Goal: Participate in discussion: Engage in conversation with other users on a specific topic

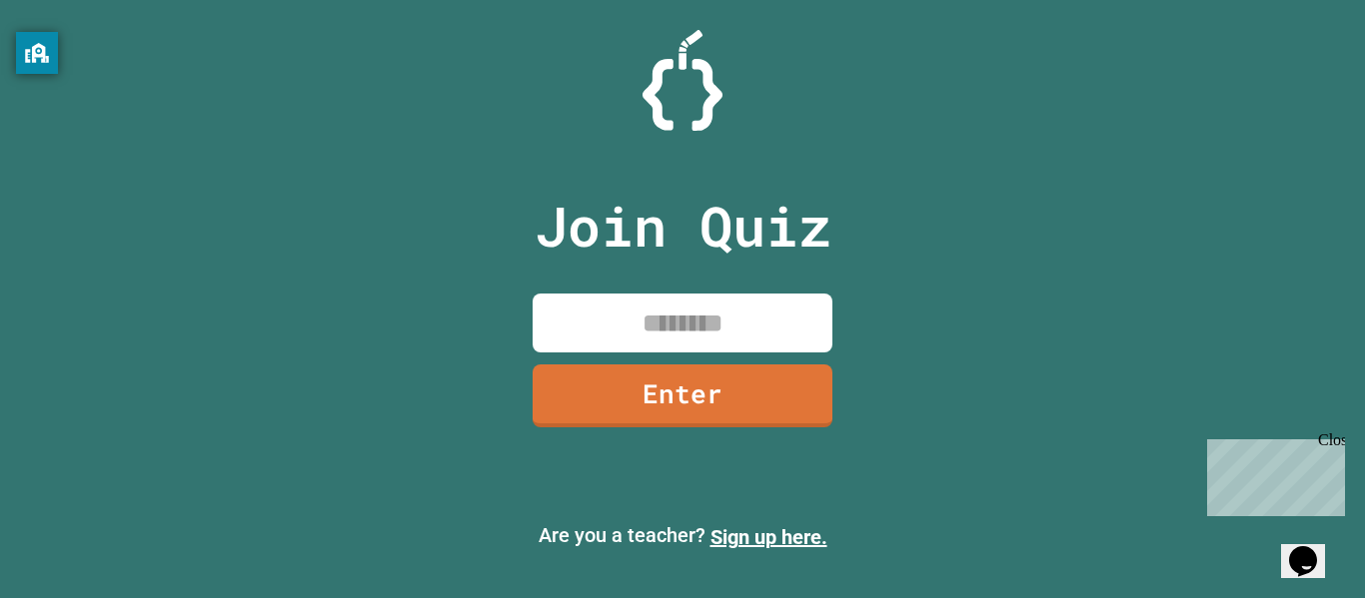
click at [735, 335] on input at bounding box center [683, 323] width 300 height 59
type input "********"
click at [782, 409] on link "Enter" at bounding box center [683, 395] width 302 height 66
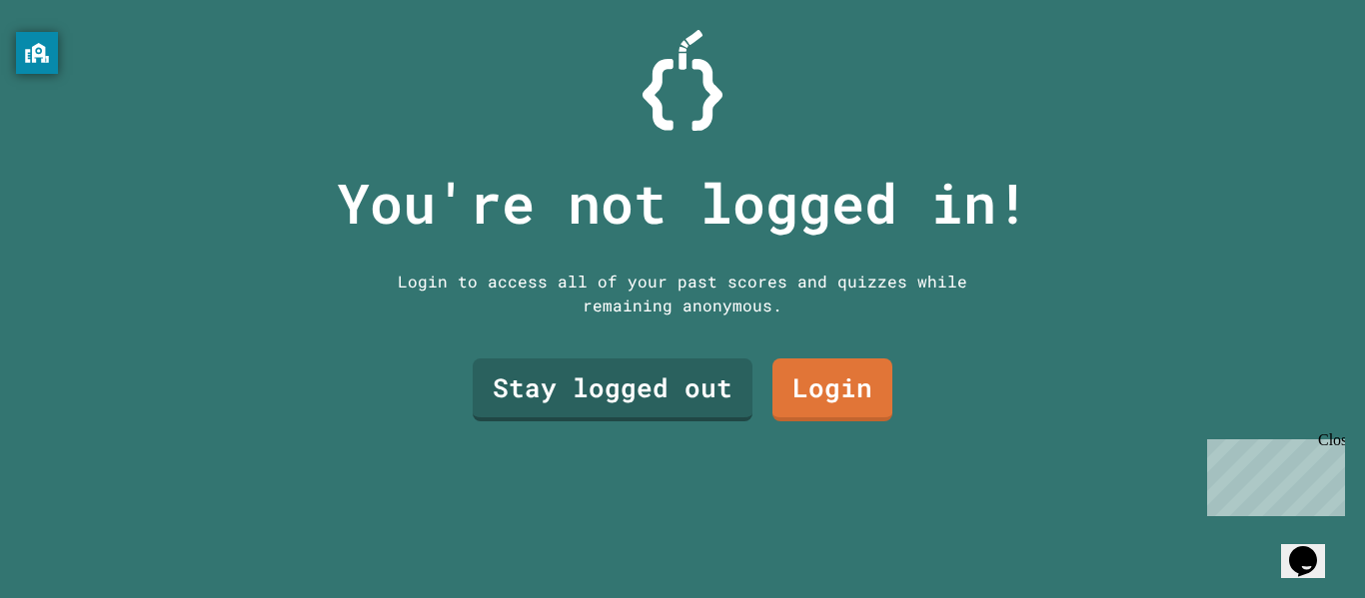
click at [1332, 443] on div "Close" at bounding box center [1330, 444] width 25 height 25
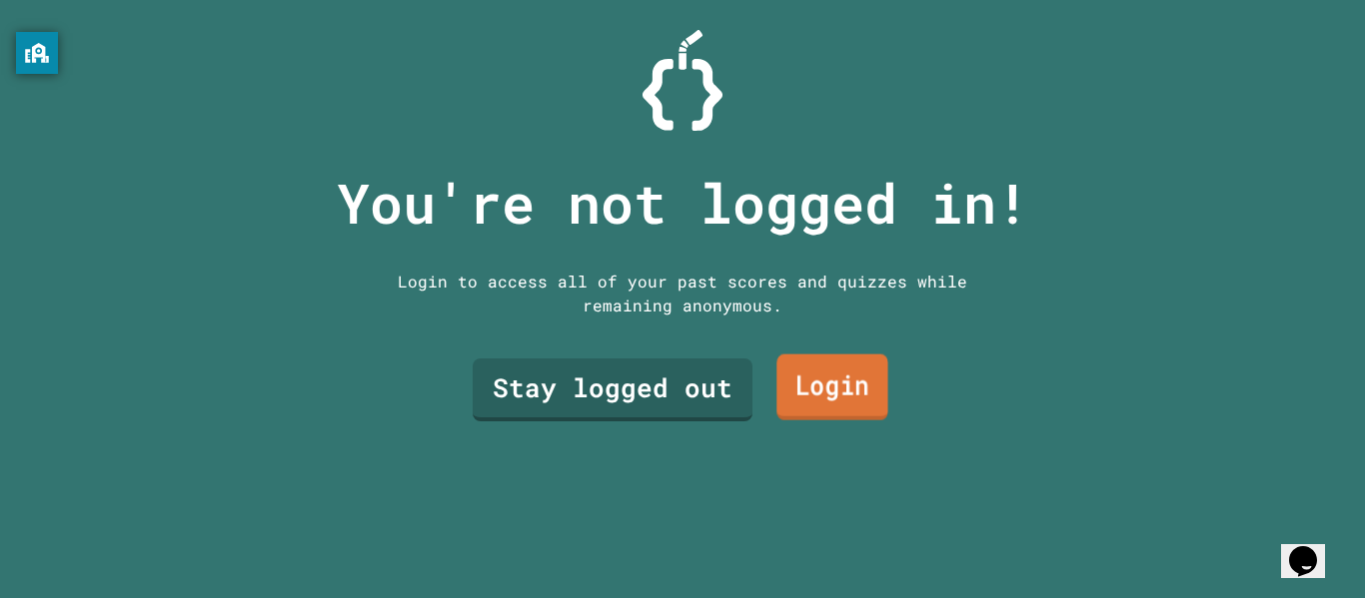
click at [844, 401] on link "Login" at bounding box center [831, 388] width 111 height 66
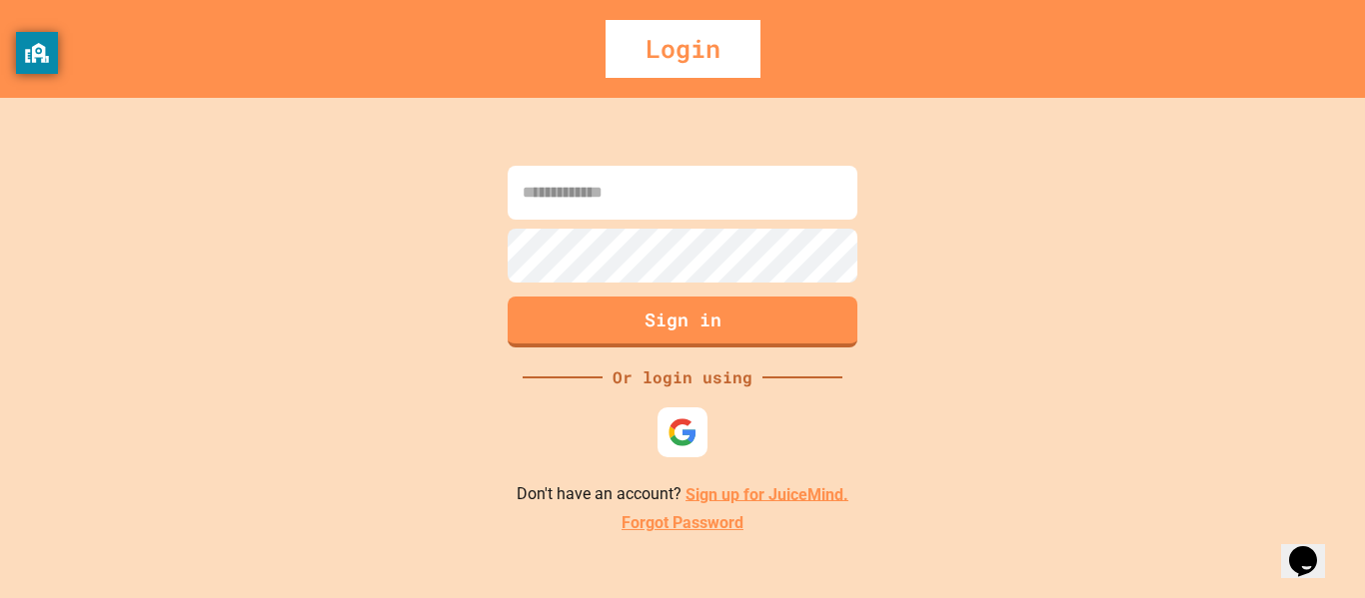
click at [647, 207] on input at bounding box center [683, 193] width 350 height 54
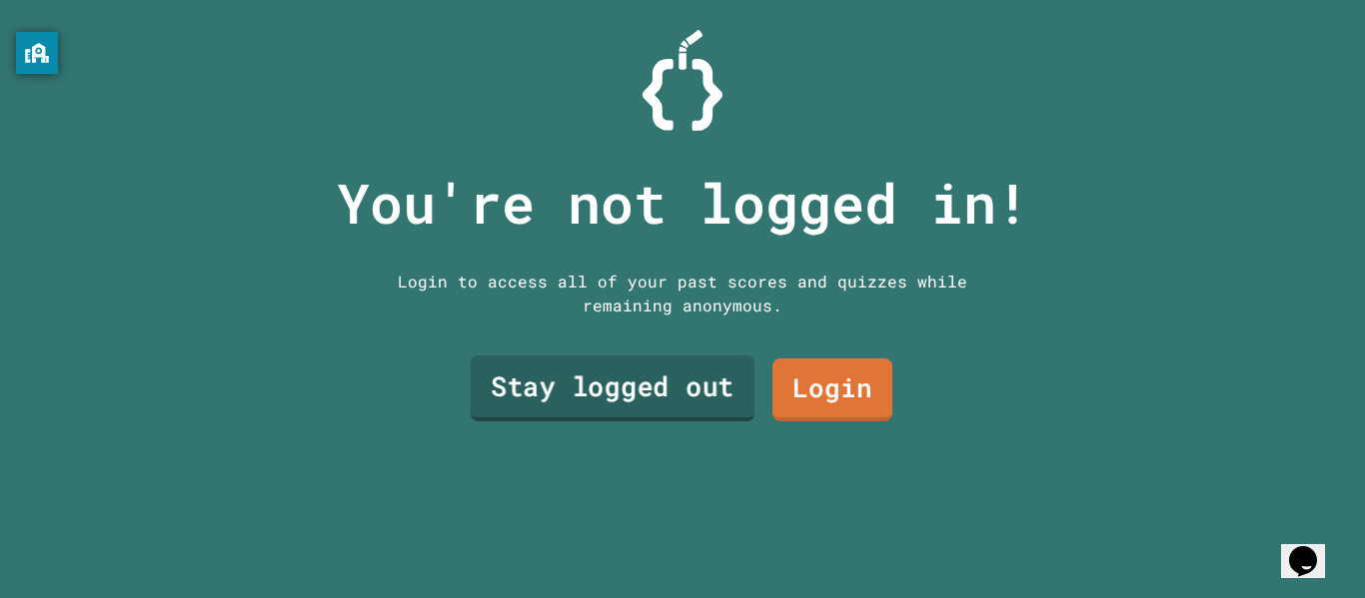
click at [614, 398] on link "Stay logged out" at bounding box center [613, 389] width 284 height 66
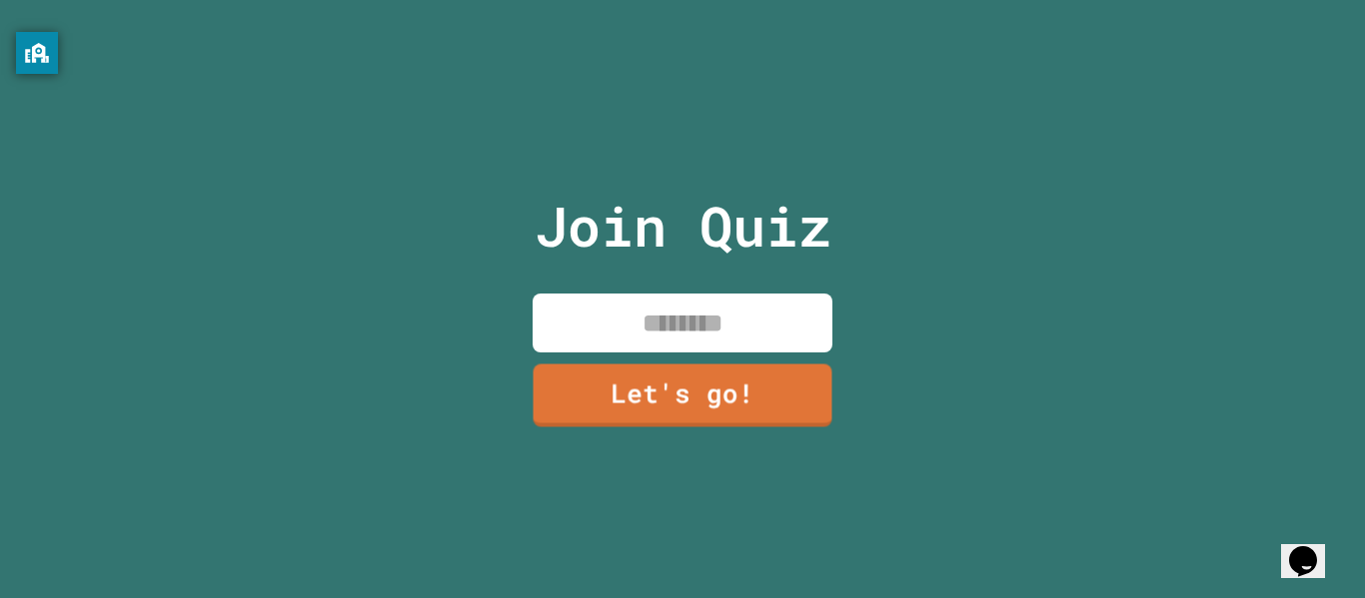
click at [701, 337] on input at bounding box center [683, 323] width 300 height 59
type input "*"
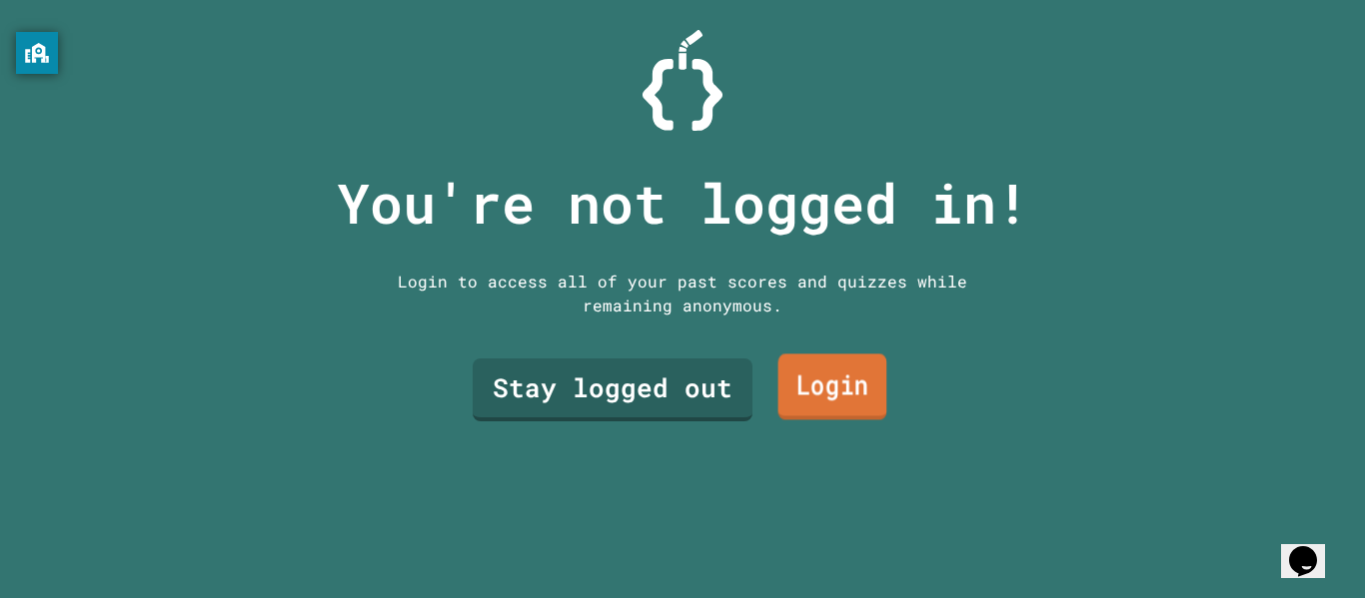
click at [843, 386] on link "Login" at bounding box center [832, 388] width 109 height 66
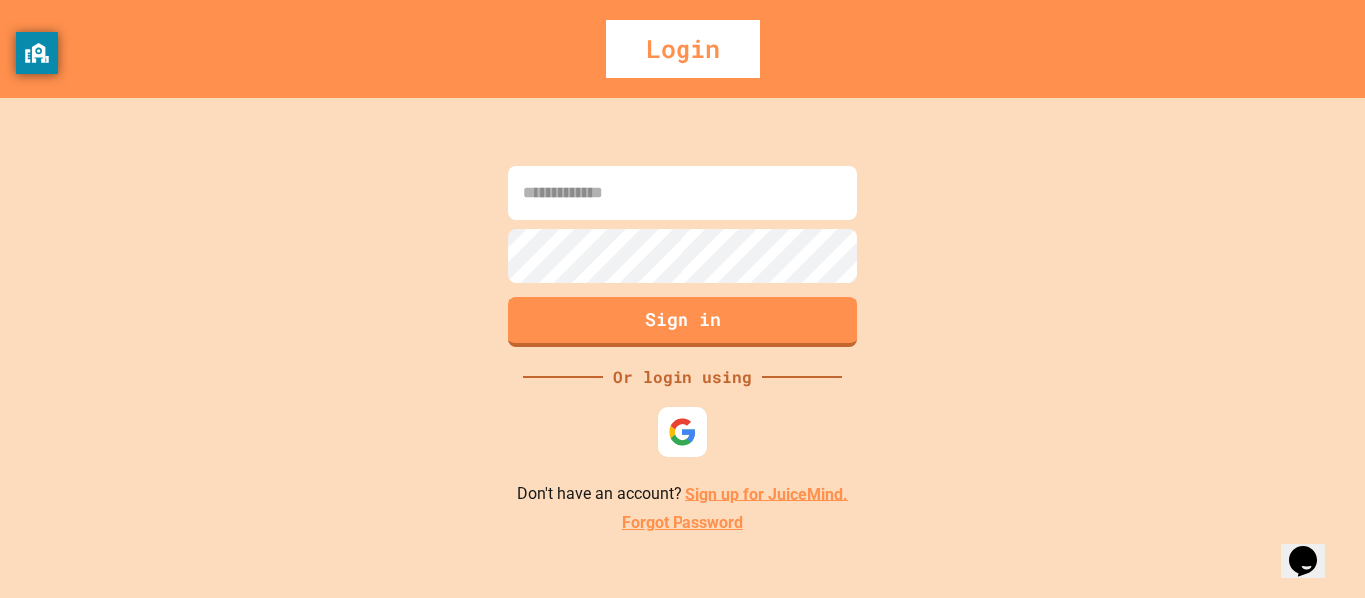
click at [672, 410] on div at bounding box center [682, 433] width 50 height 50
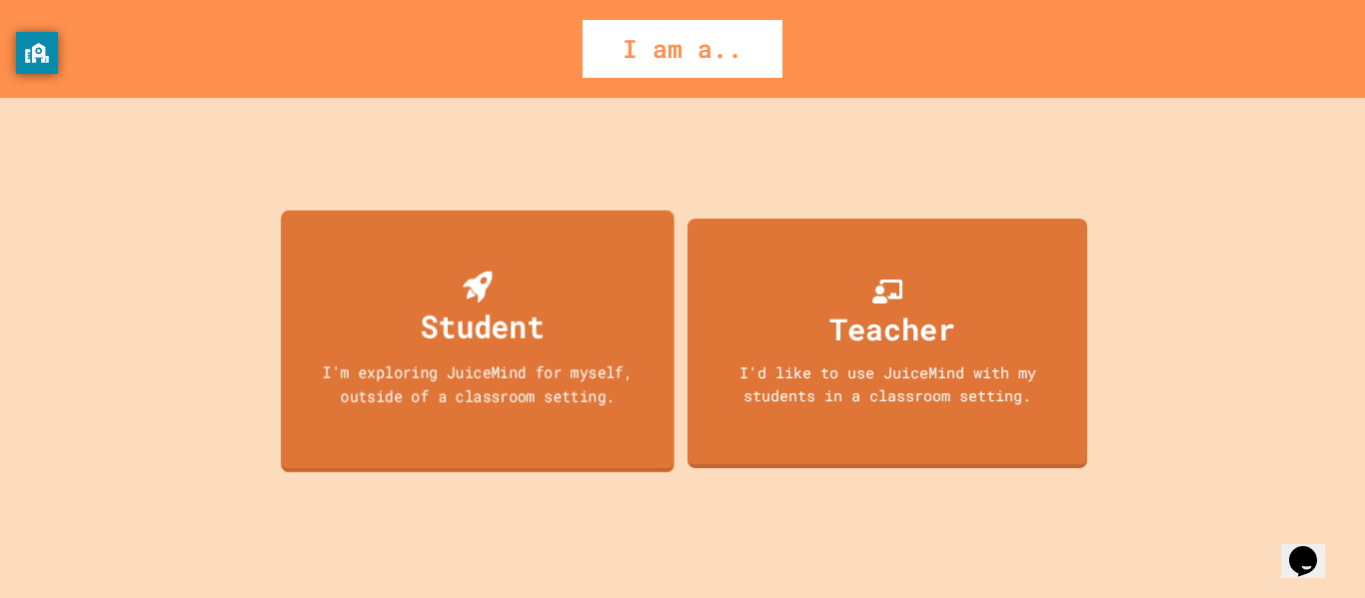
click at [553, 340] on div "Student I'm exploring JuiceMind for myself, outside of a classroom setting." at bounding box center [478, 341] width 394 height 263
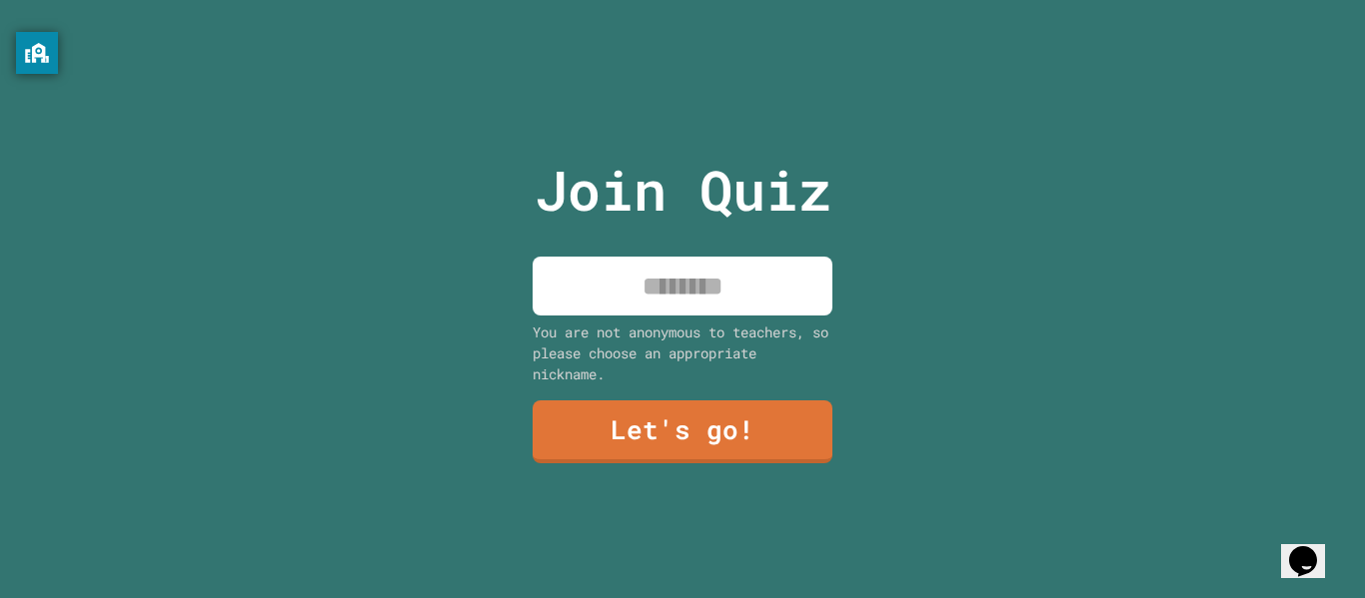
click at [653, 302] on input at bounding box center [683, 286] width 300 height 59
type input "*"
click at [655, 302] on input at bounding box center [683, 286] width 300 height 59
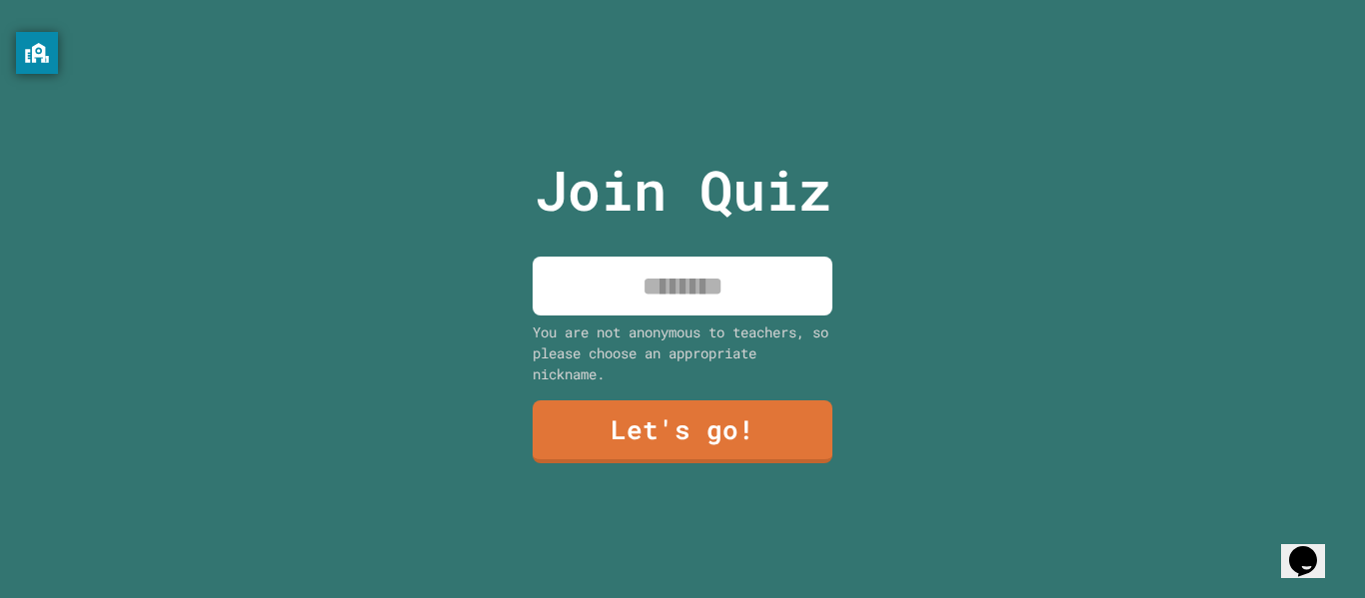
click at [655, 302] on input at bounding box center [683, 286] width 300 height 59
type input "*"
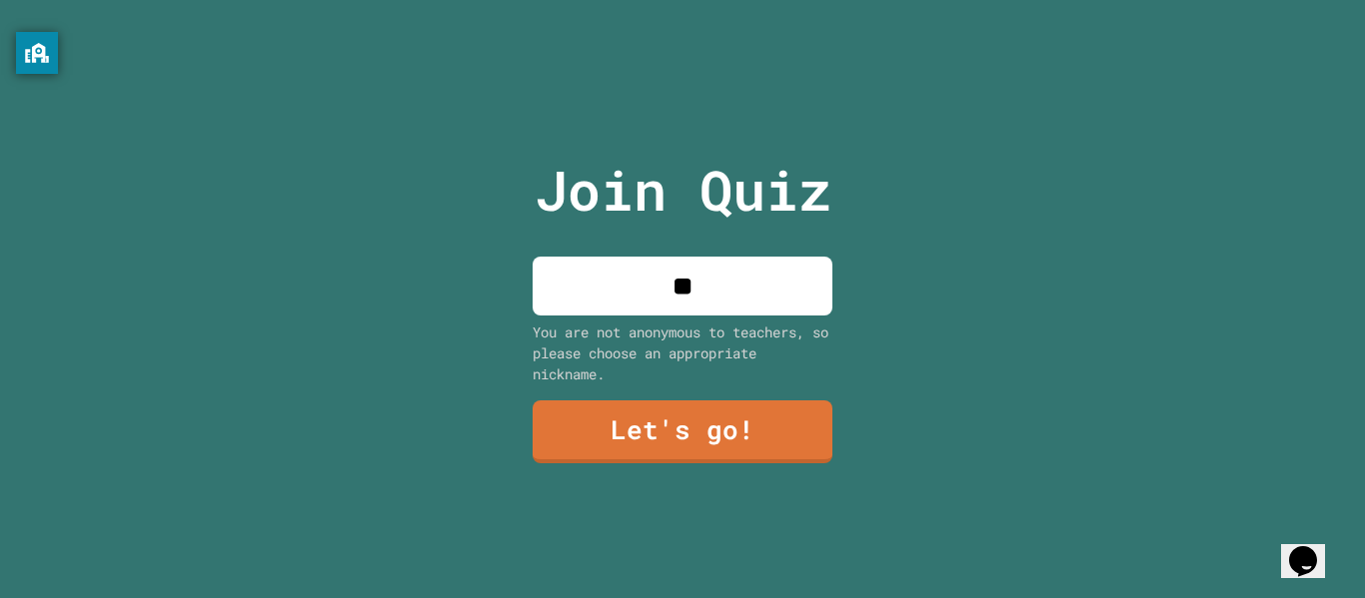
type input "*"
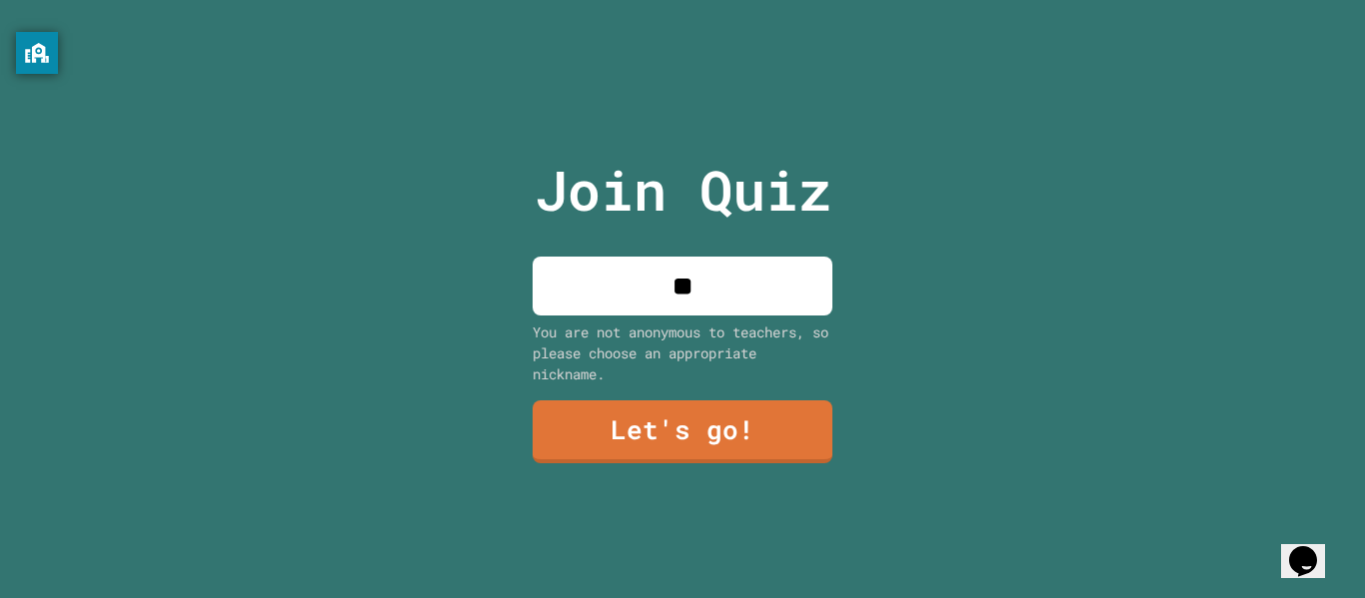
type input "*"
type input "*****"
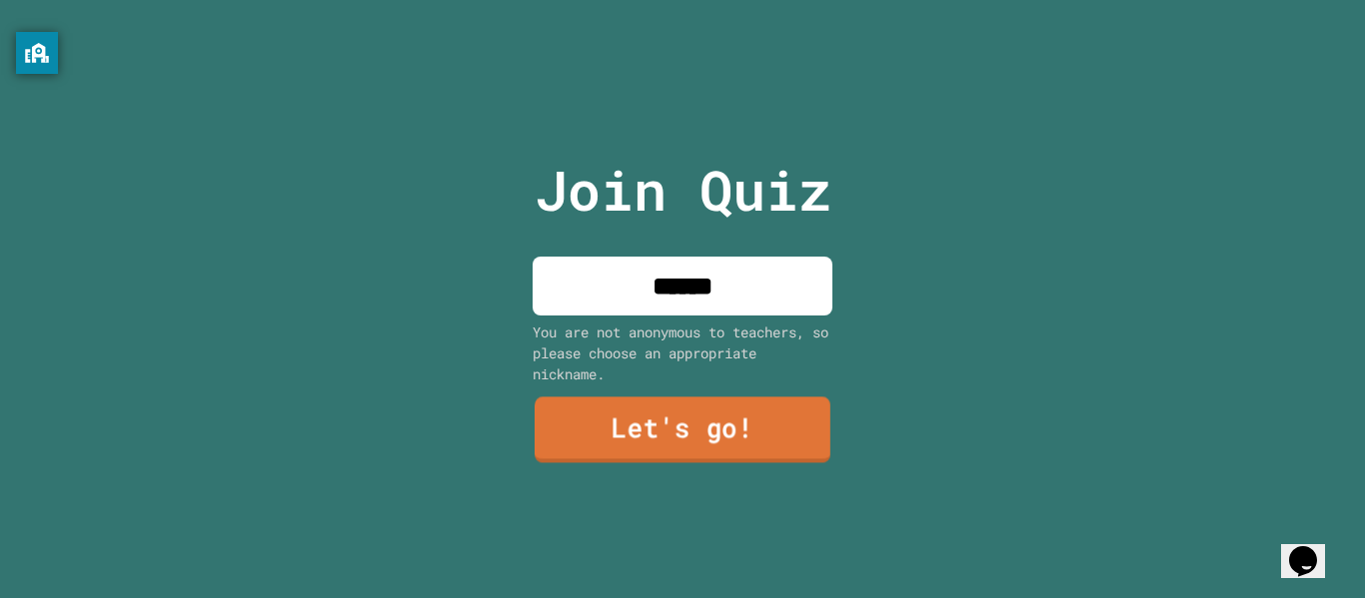
click at [675, 425] on link "Let's go!" at bounding box center [683, 431] width 296 height 66
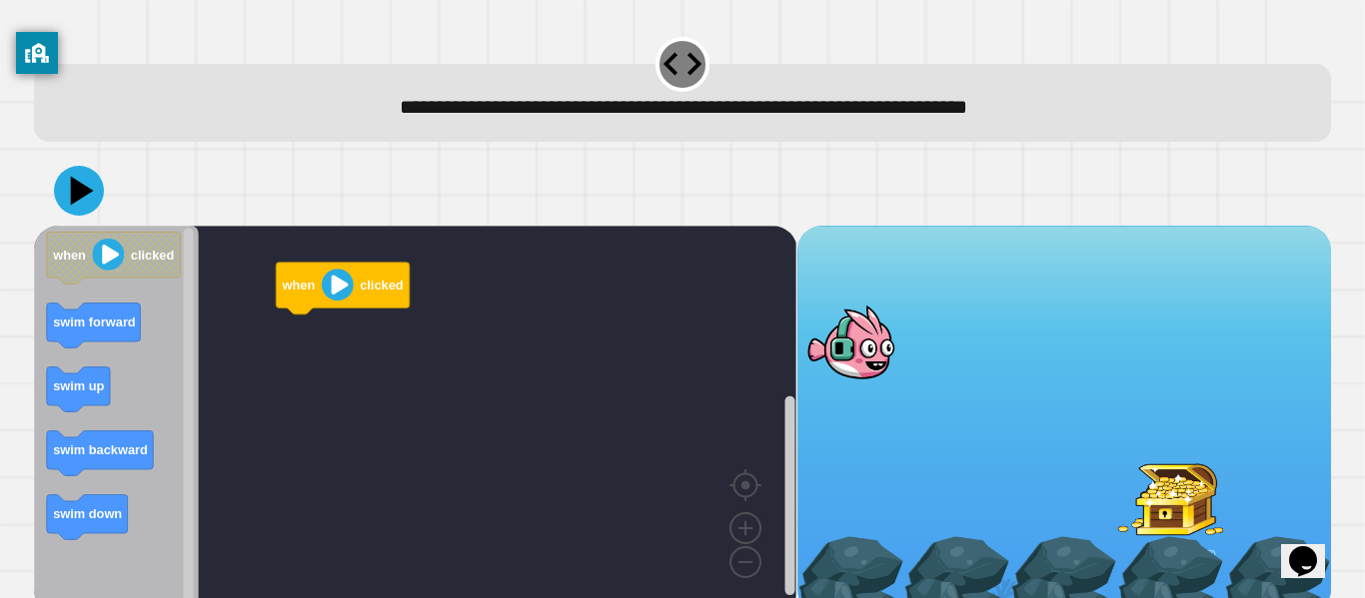
scroll to position [24, 0]
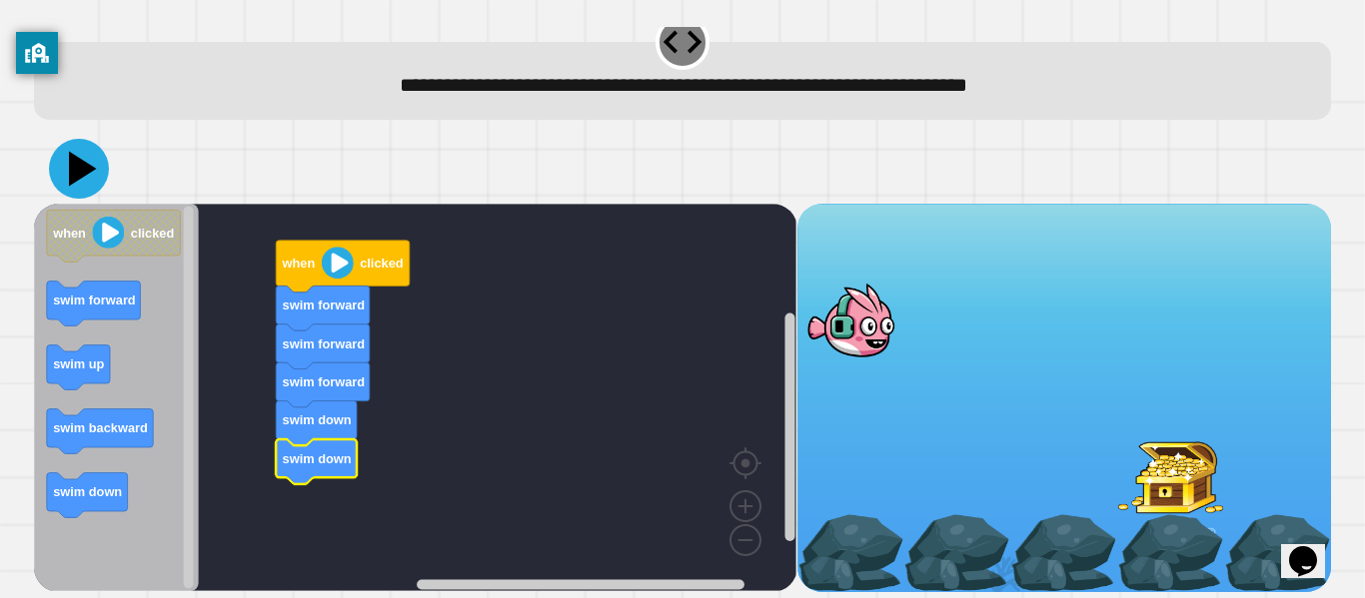
click at [84, 184] on icon at bounding box center [79, 169] width 60 height 60
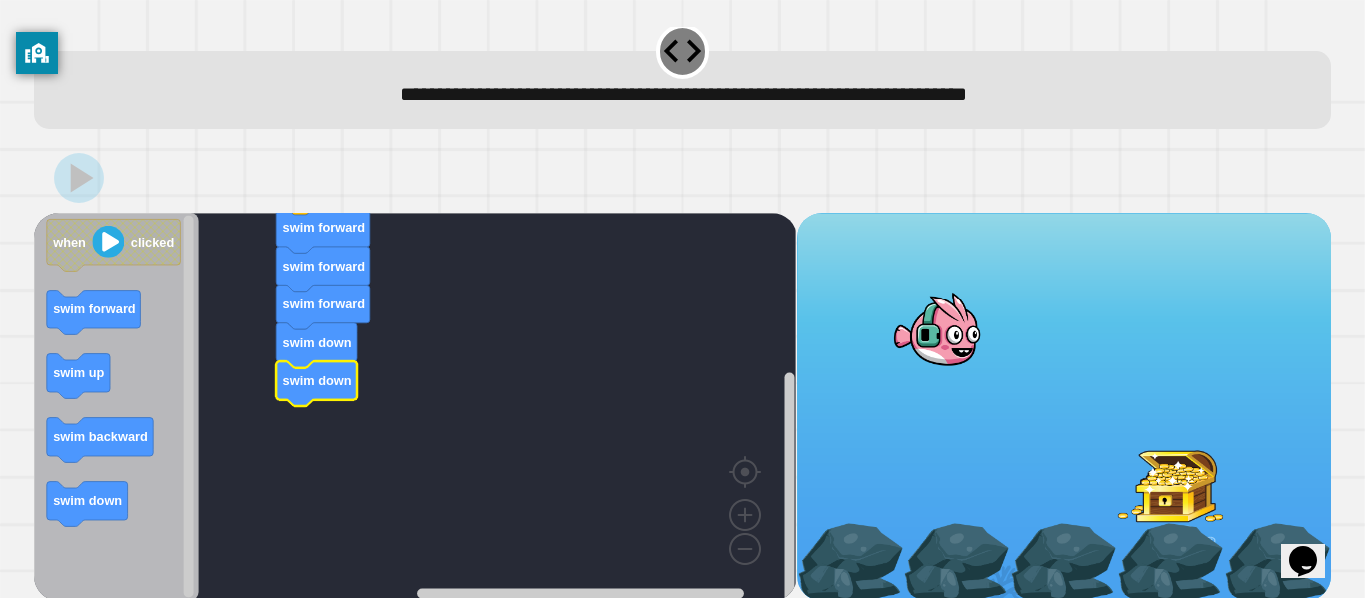
scroll to position [9, 0]
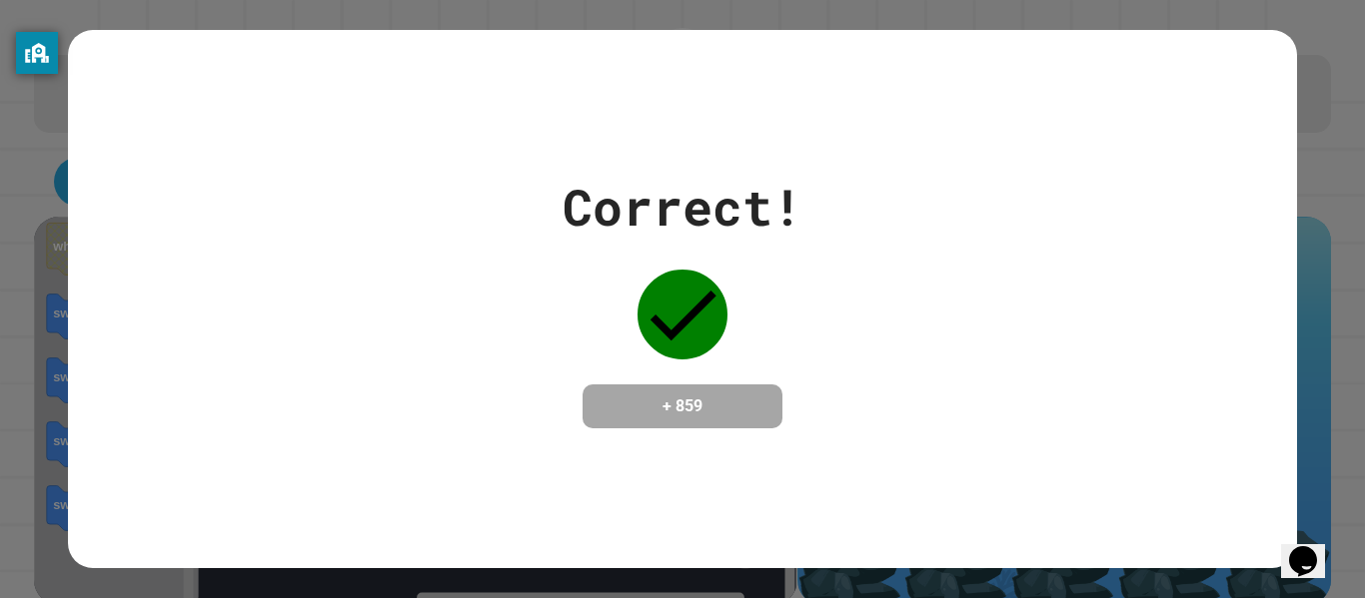
click at [736, 429] on div "+ 859" at bounding box center [682, 407] width 200 height 44
click at [684, 298] on icon at bounding box center [682, 315] width 90 height 90
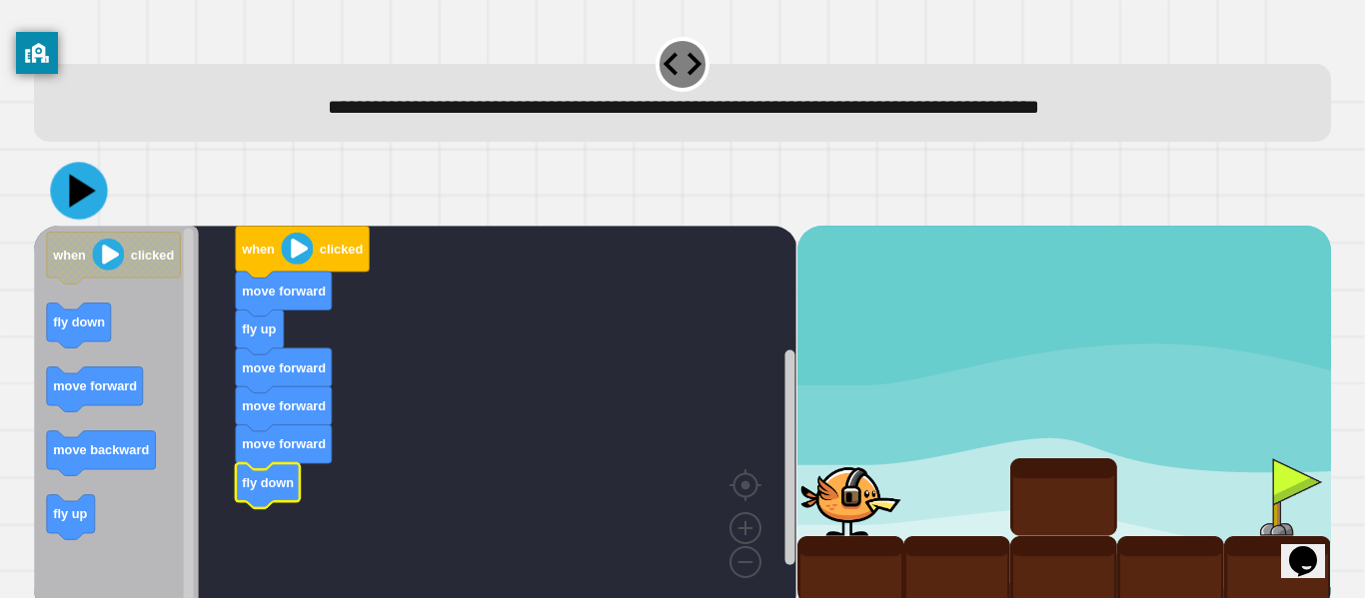
click at [86, 193] on icon at bounding box center [83, 190] width 26 height 33
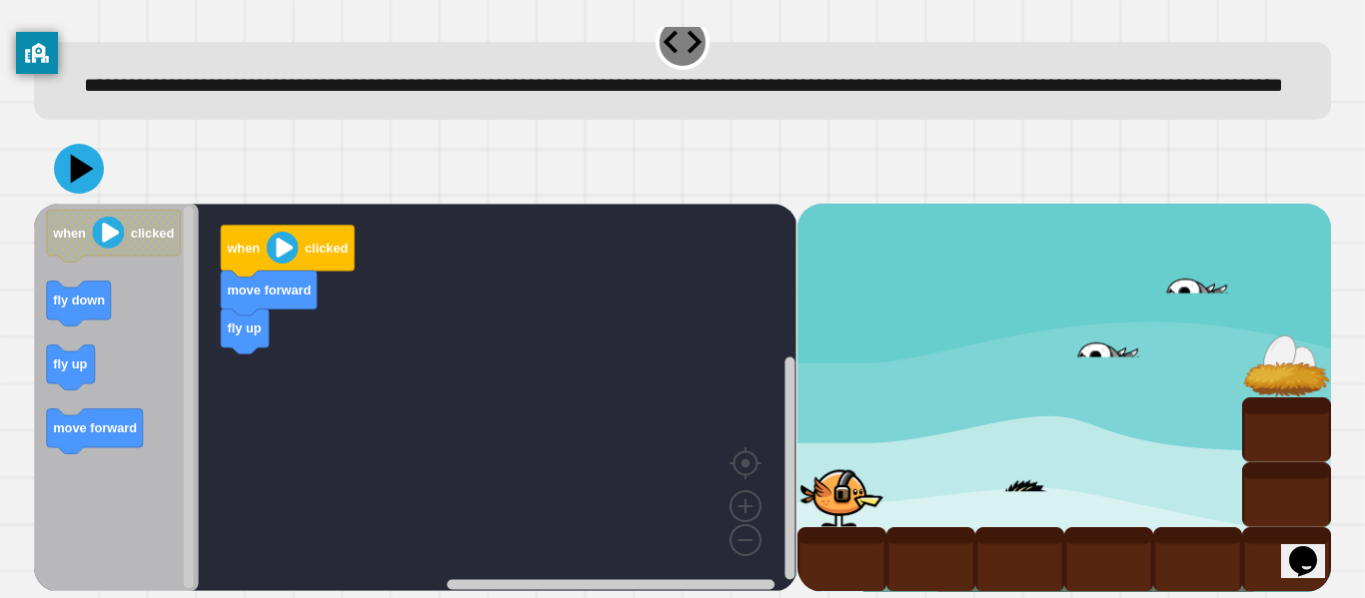
scroll to position [43, 0]
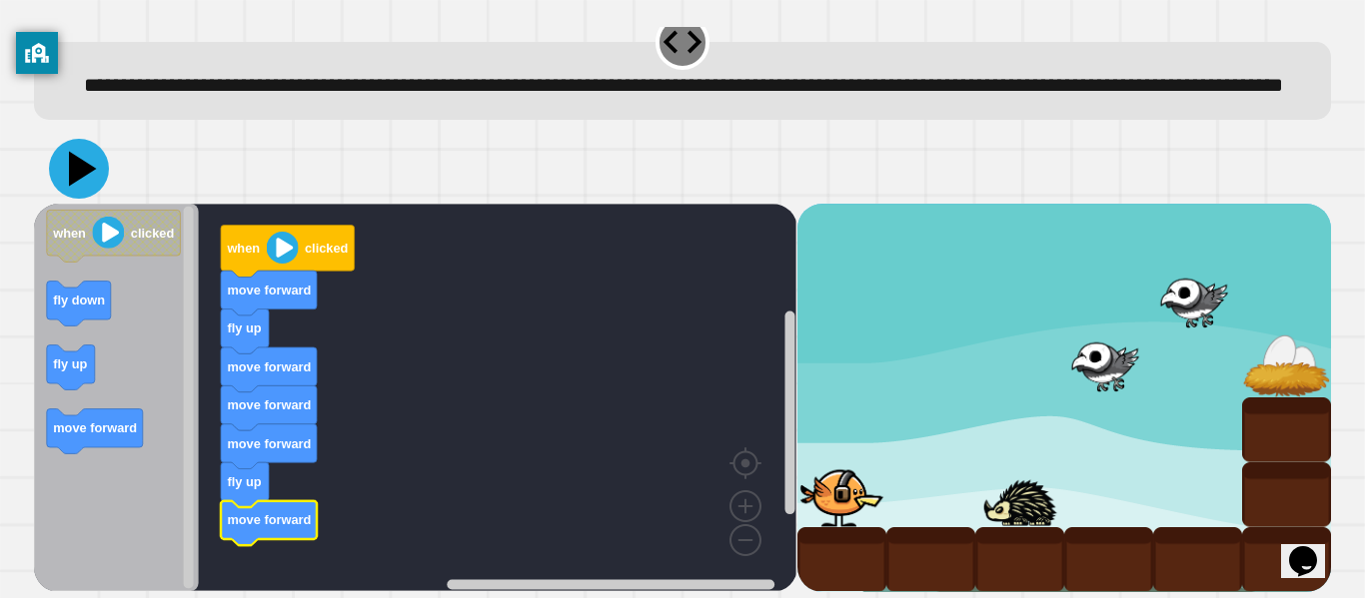
click at [65, 183] on icon at bounding box center [79, 169] width 60 height 60
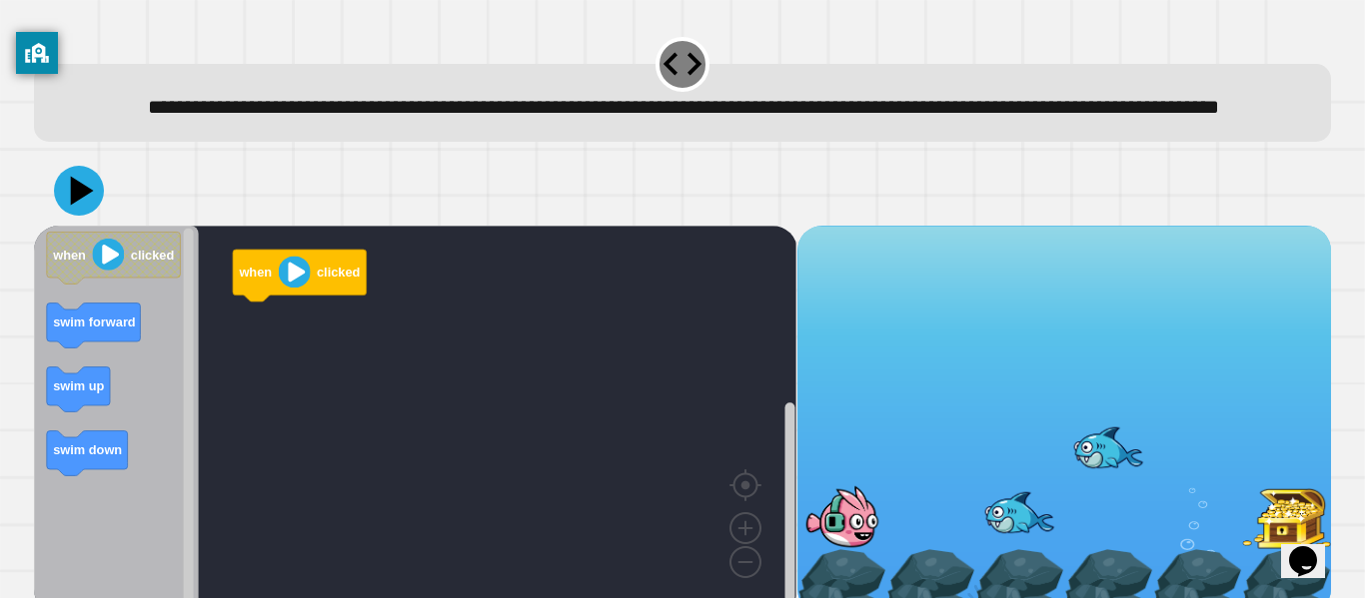
scroll to position [56, 0]
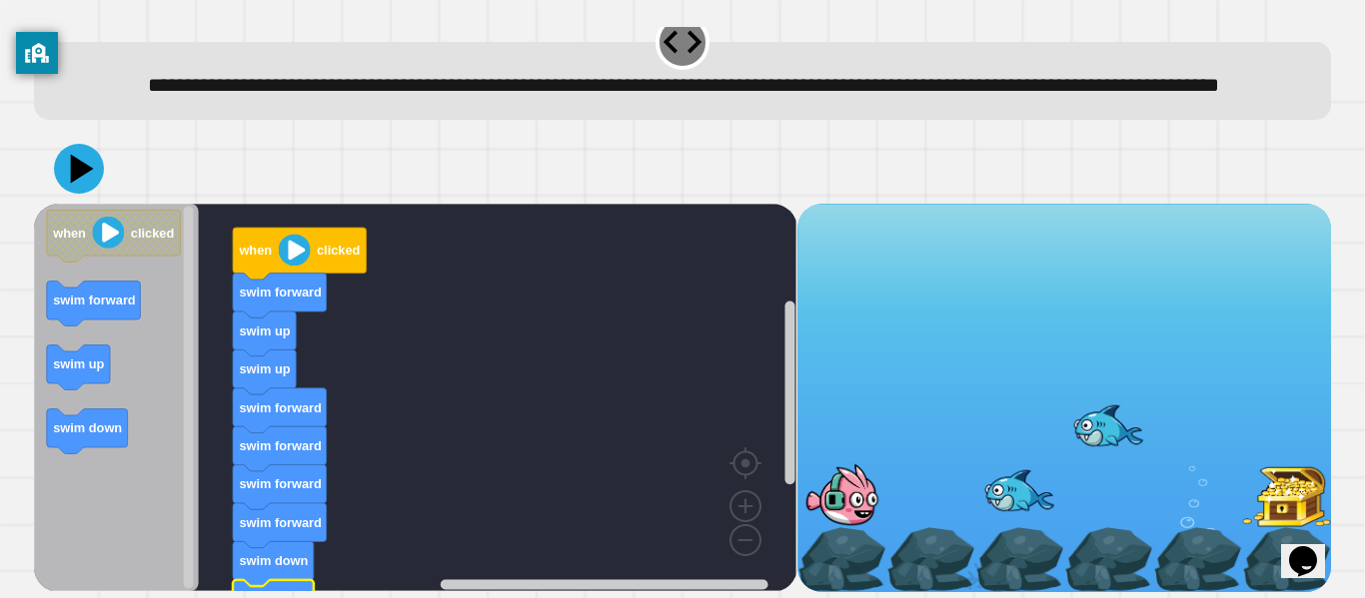
click at [79, 161] on icon at bounding box center [82, 168] width 23 height 29
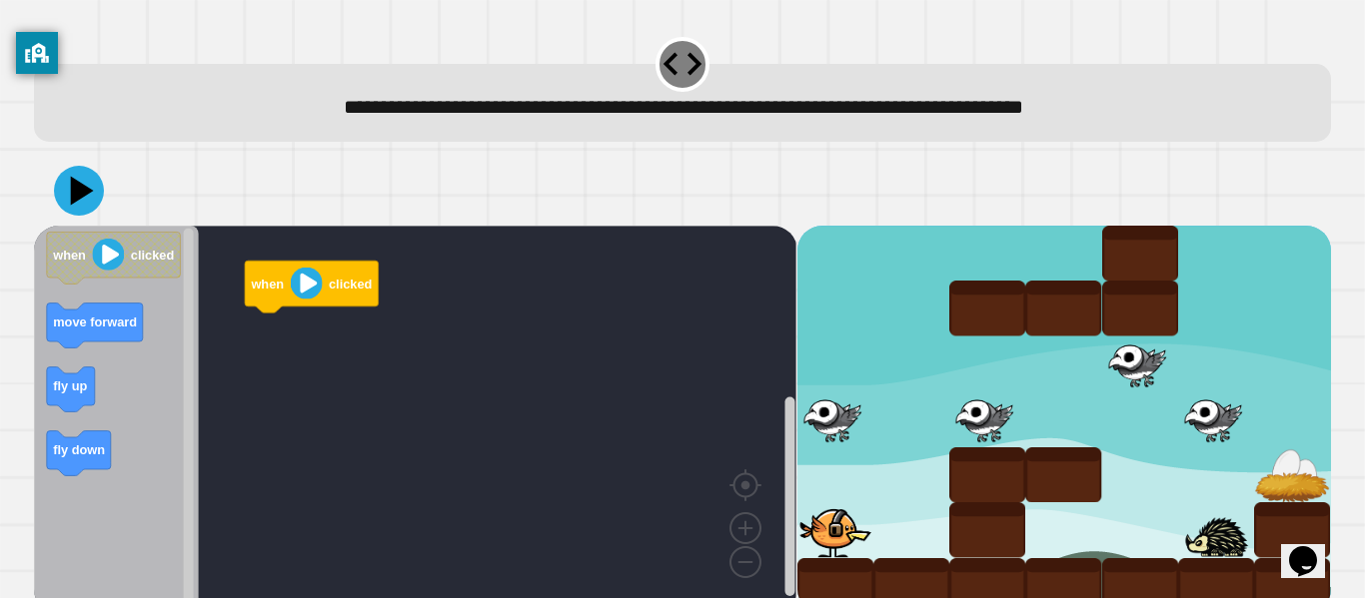
scroll to position [24, 0]
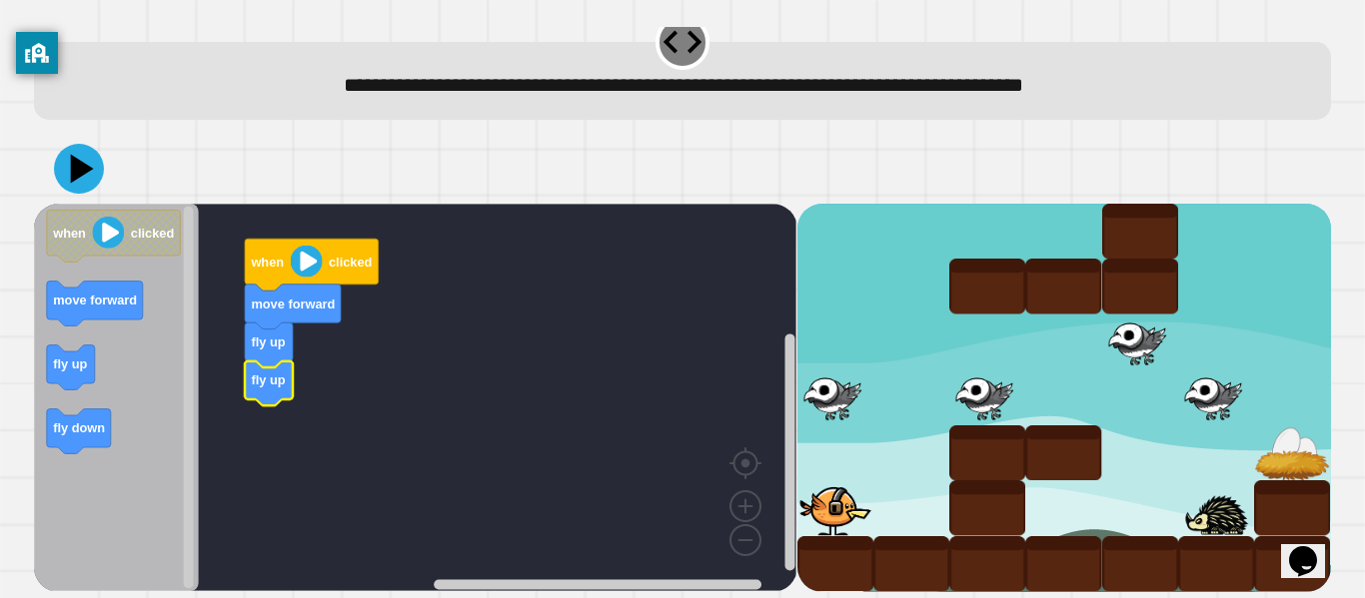
click at [151, 326] on icon "Blockly Workspace" at bounding box center [116, 398] width 165 height 388
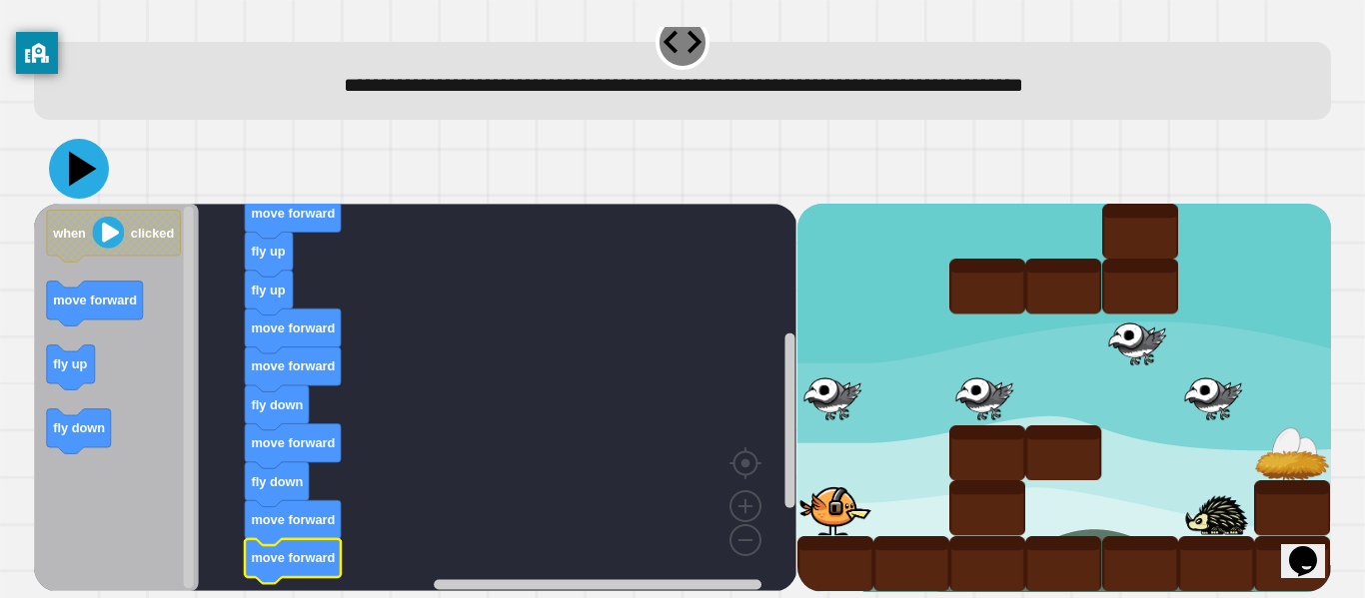
click at [64, 162] on icon at bounding box center [79, 169] width 60 height 60
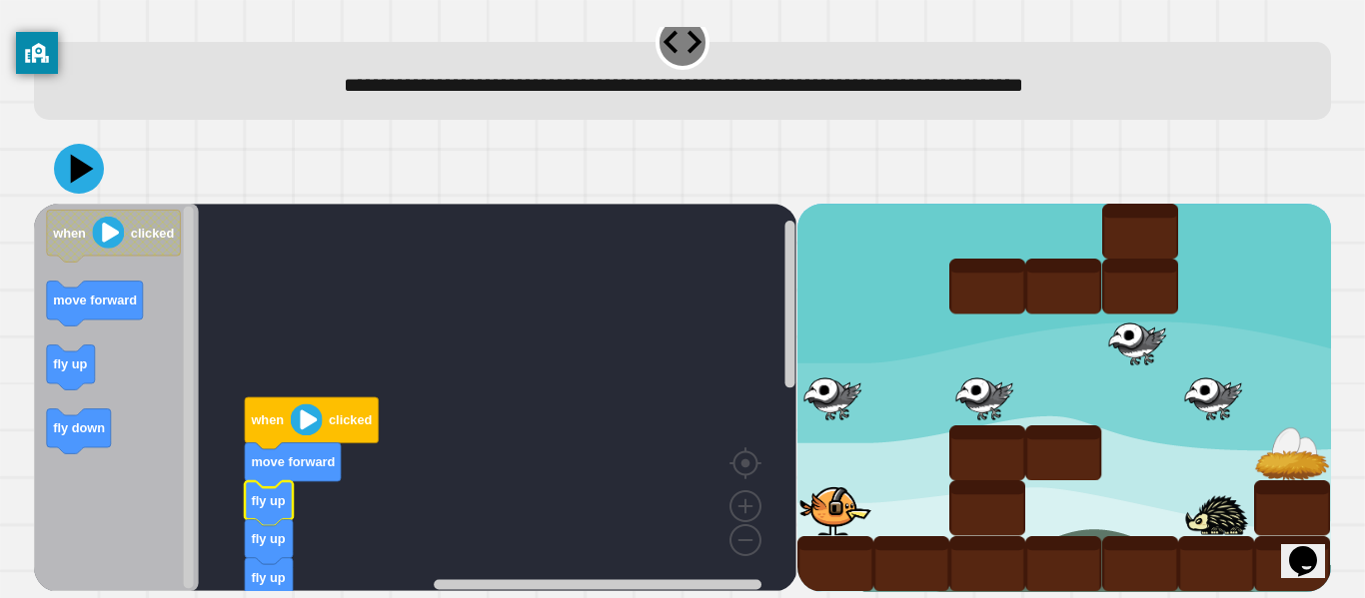
drag, startPoint x: 81, startPoint y: 180, endPoint x: 487, endPoint y: 351, distance: 440.1
click at [487, 351] on div "when clicked move forward fly up fly up fly up move forward move forward fly do…" at bounding box center [682, 363] width 1297 height 458
click at [93, 179] on icon at bounding box center [79, 169] width 60 height 60
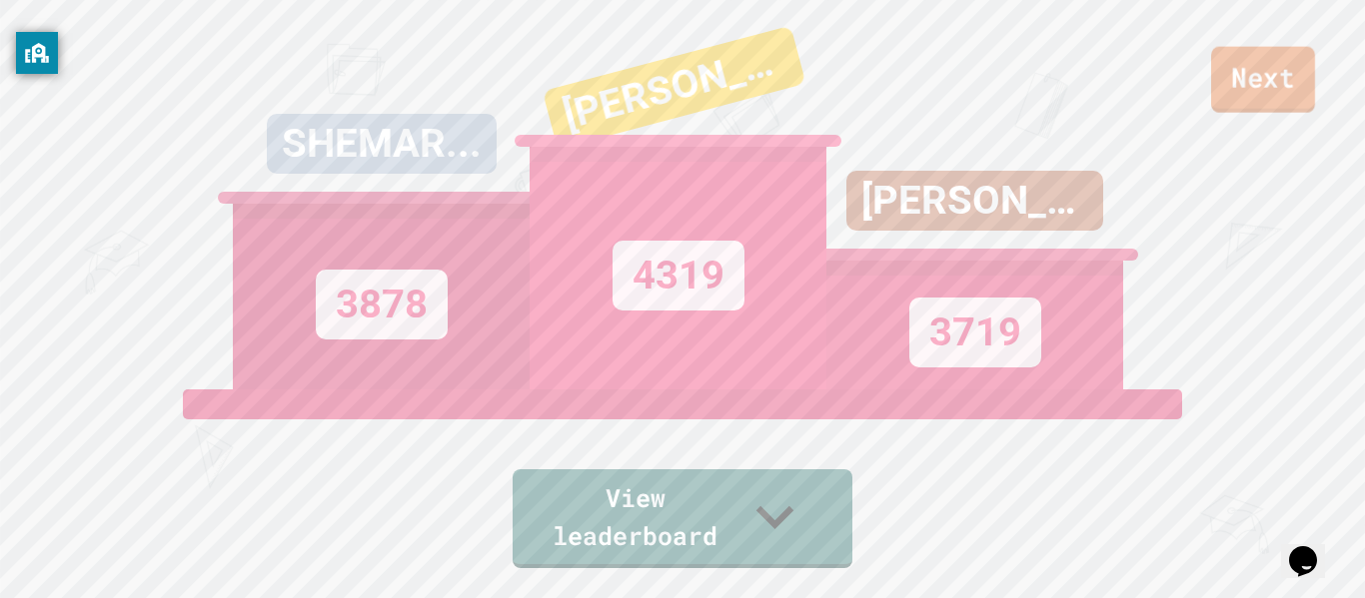
click at [1289, 84] on link "Next" at bounding box center [1263, 80] width 104 height 66
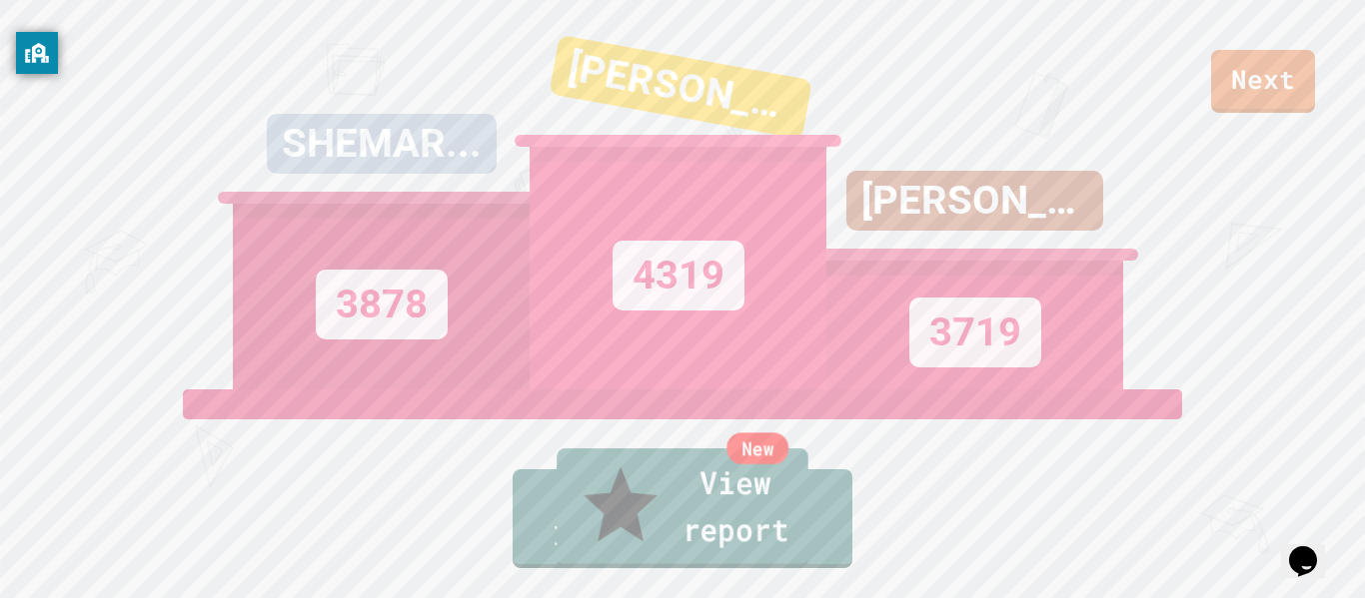
click at [786, 521] on link "New View report" at bounding box center [683, 509] width 252 height 120
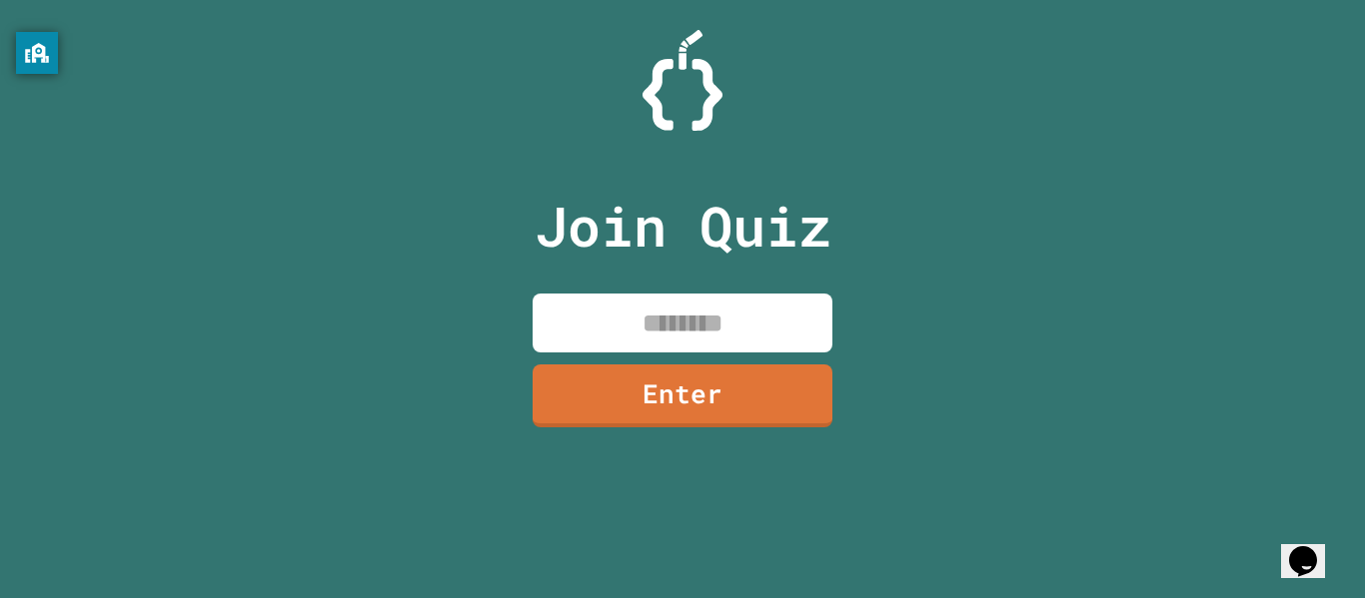
click at [659, 307] on input at bounding box center [683, 323] width 300 height 59
click at [920, 295] on div "Join Quiz Enter" at bounding box center [682, 299] width 1365 height 598
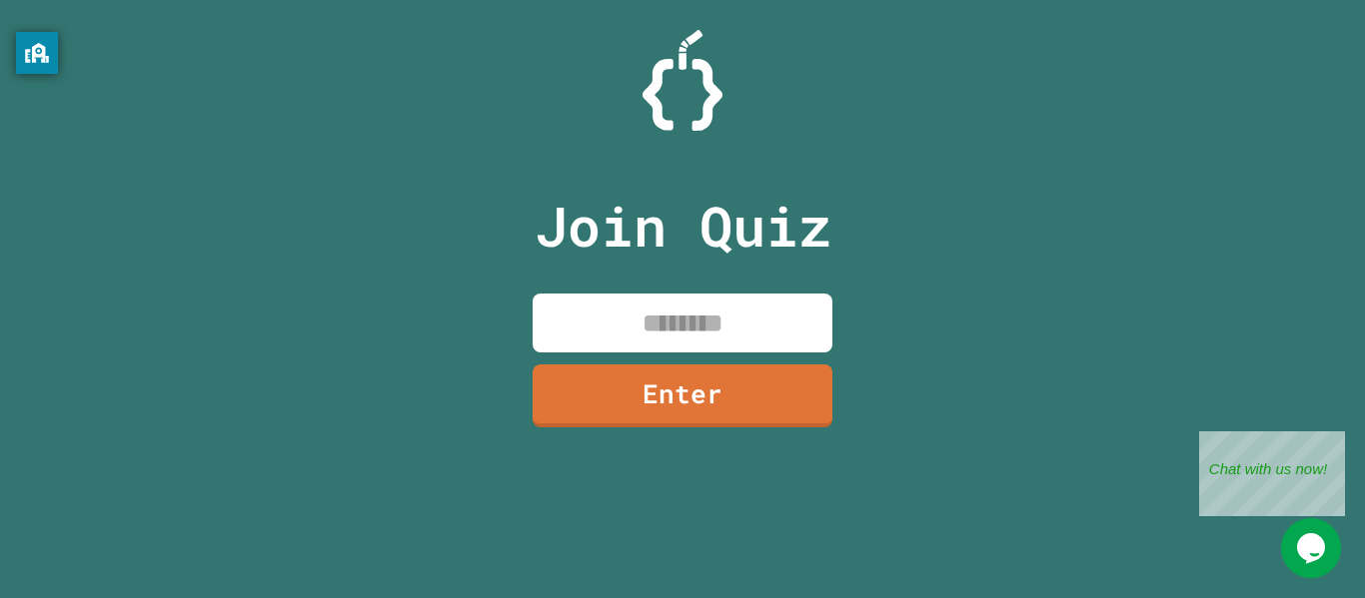
click at [707, 304] on input at bounding box center [683, 323] width 300 height 59
type input "********"
click at [681, 414] on link "Enter" at bounding box center [683, 395] width 304 height 66
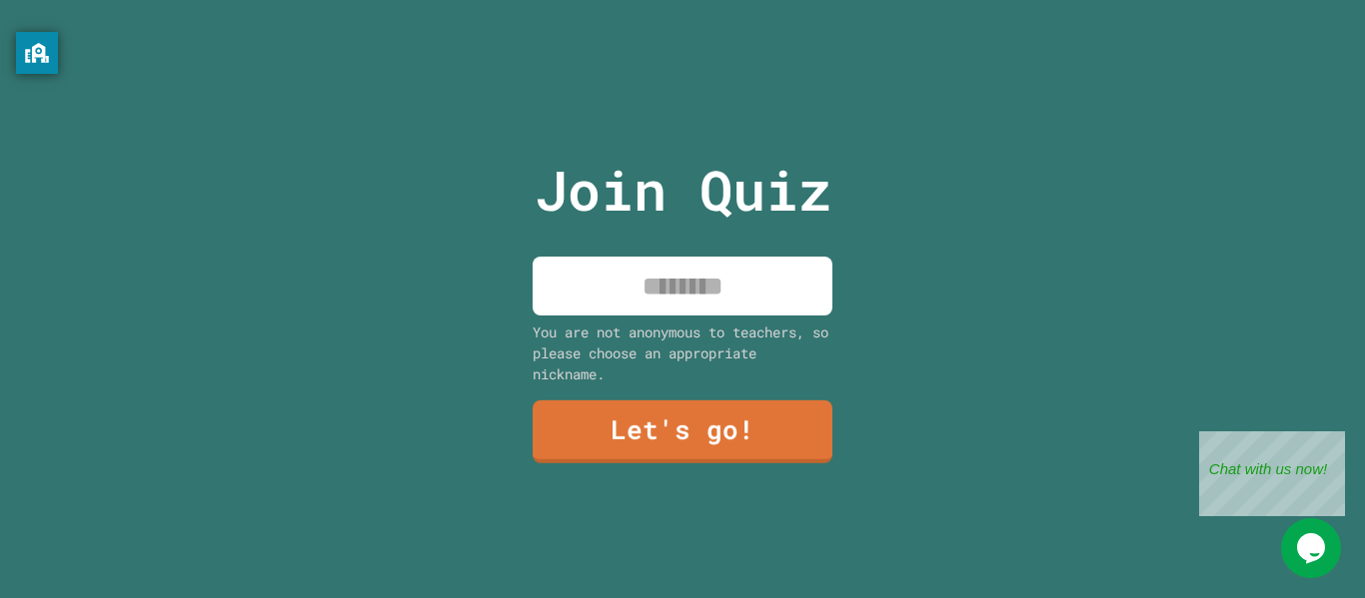
click at [698, 300] on input at bounding box center [683, 286] width 300 height 59
type input "*********"
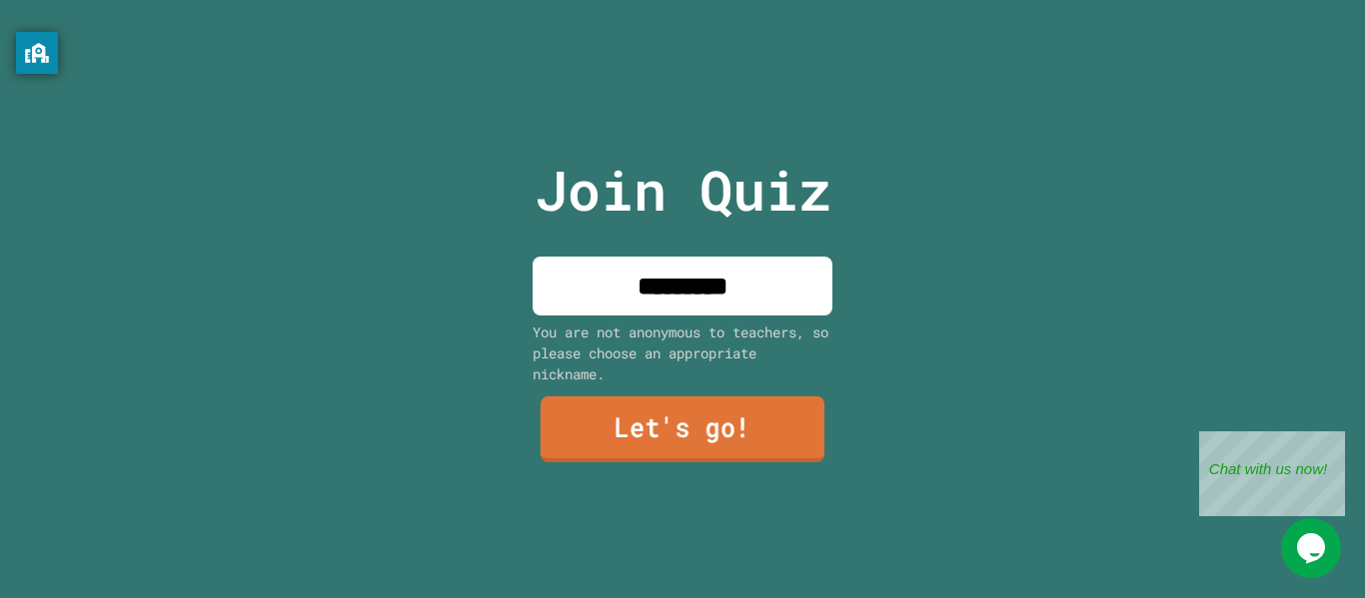
click at [671, 427] on link "Let's go!" at bounding box center [683, 430] width 284 height 66
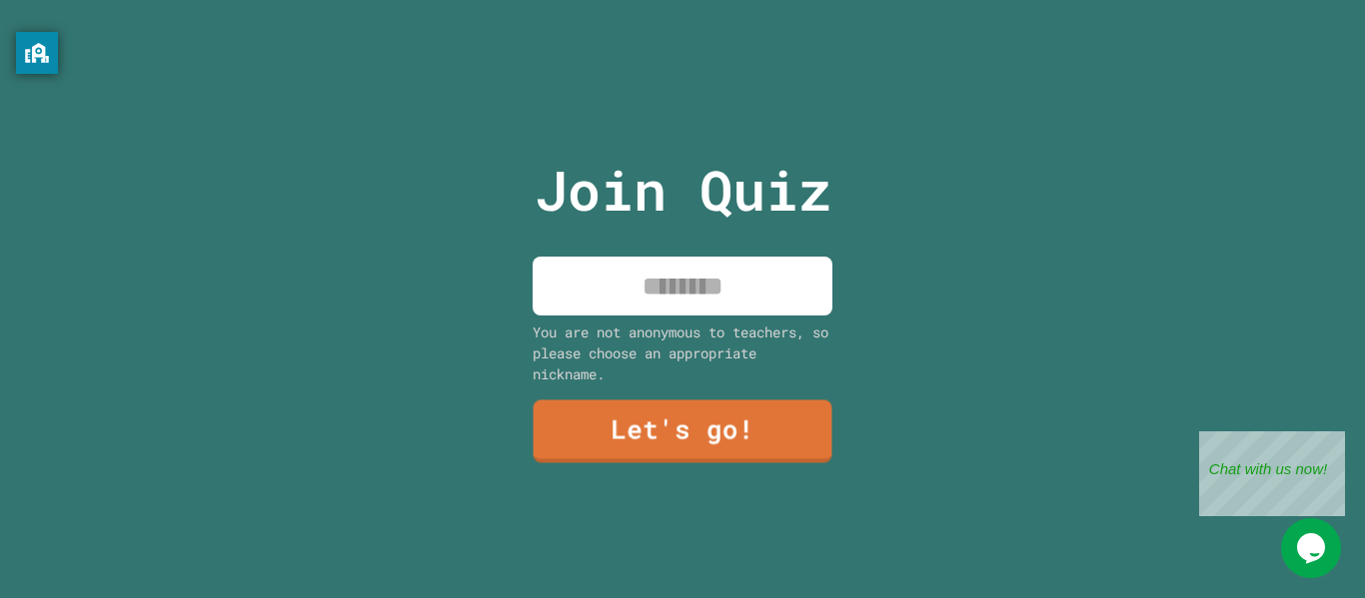
click at [649, 313] on input at bounding box center [683, 286] width 300 height 59
type input "*"
type input "*****"
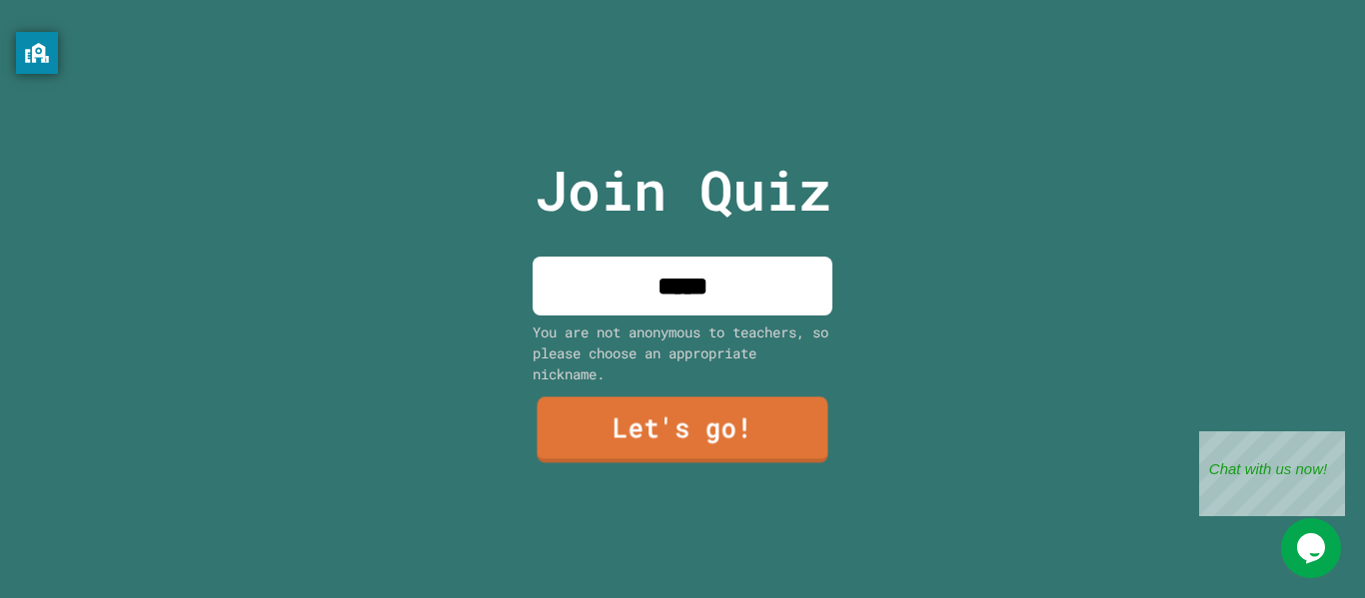
click at [736, 448] on link "Let's go!" at bounding box center [682, 431] width 291 height 66
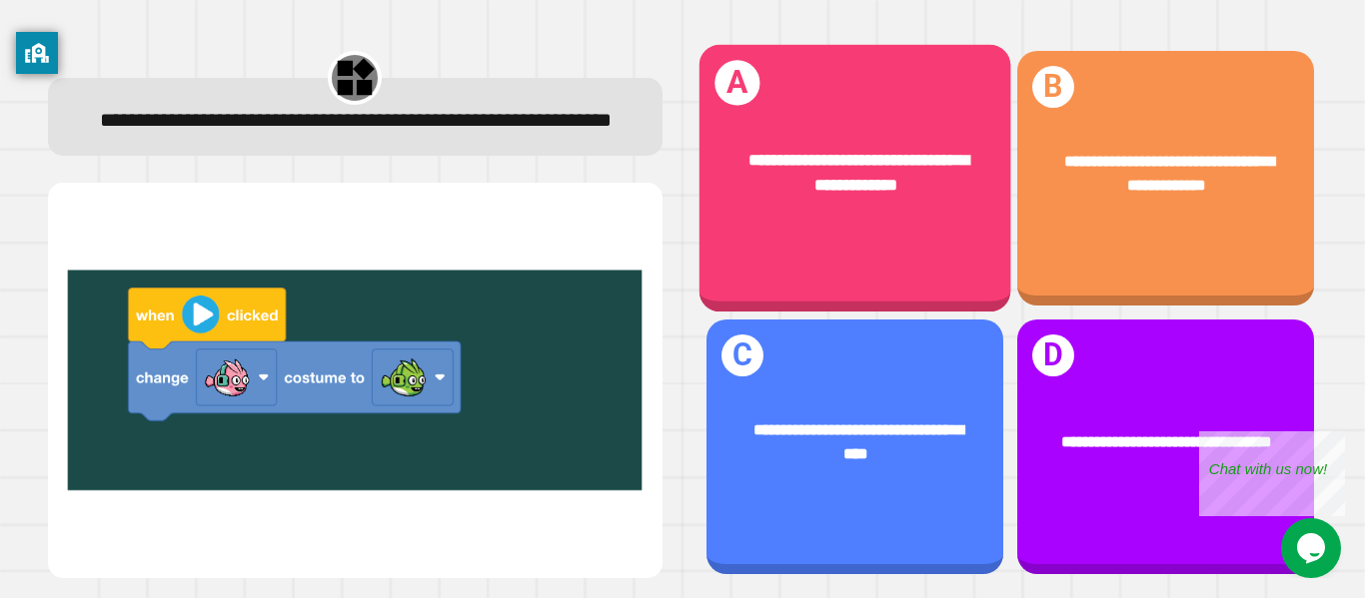
click at [967, 272] on div "**********" at bounding box center [854, 179] width 312 height 268
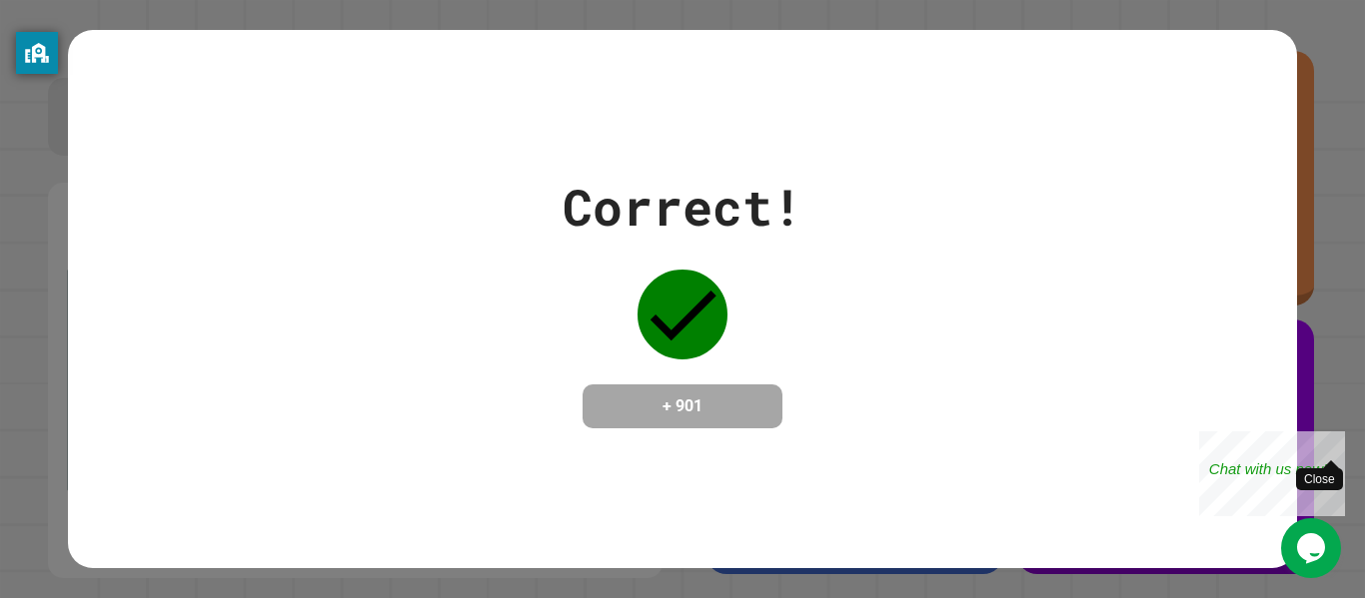
click at [1332, 444] on div "Close" at bounding box center [1330, 444] width 25 height 25
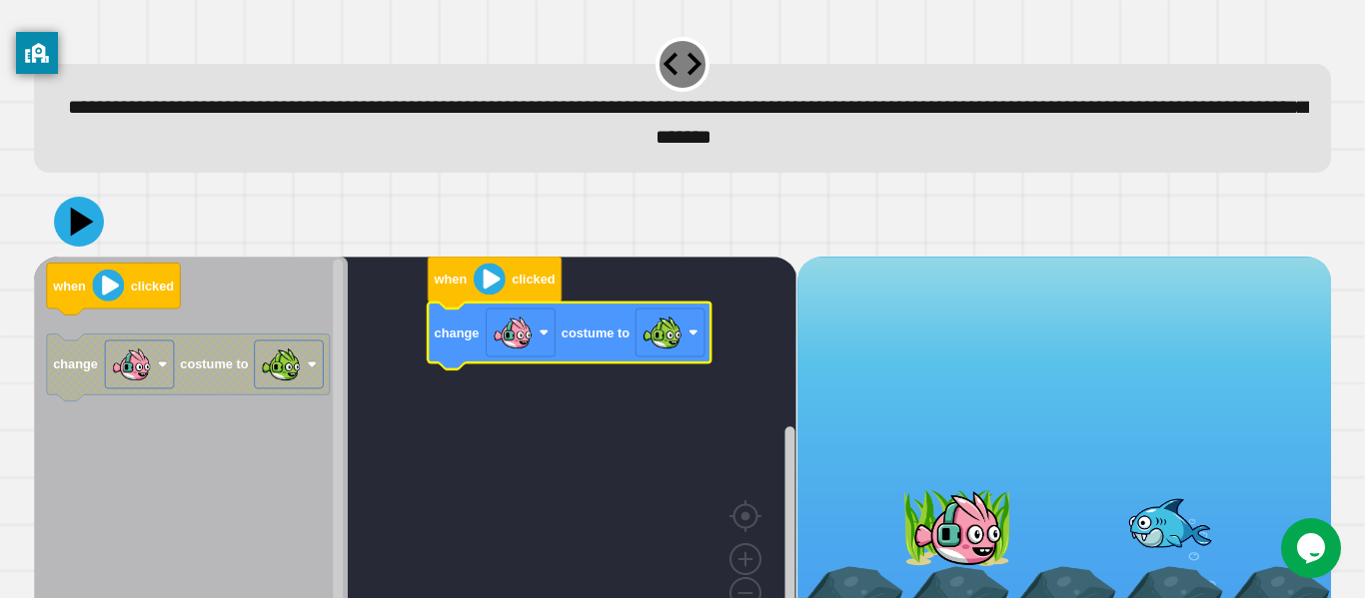
click at [102, 227] on button at bounding box center [79, 222] width 50 height 50
